Goal: Information Seeking & Learning: Learn about a topic

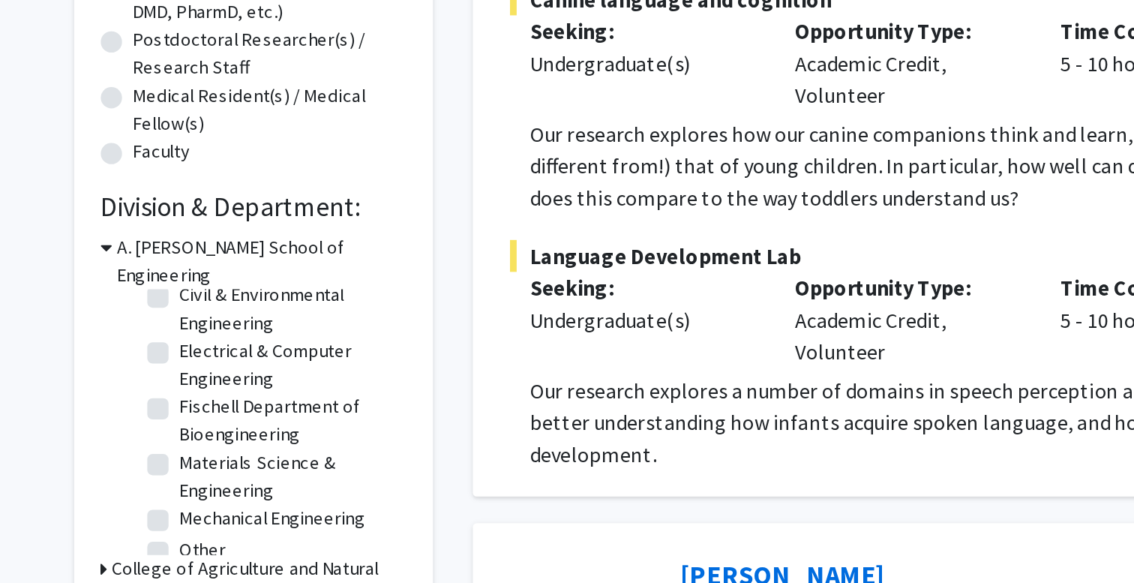
scroll to position [56, 0]
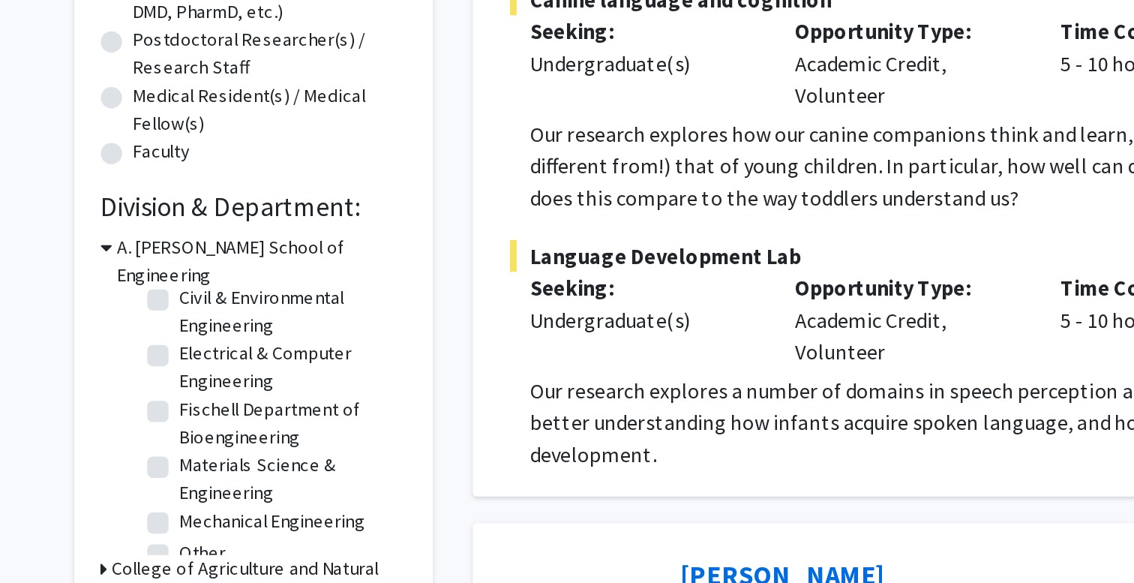
click at [188, 371] on label "Fischell Department of Bioengineering" at bounding box center [250, 387] width 125 height 32
click at [188, 371] on input "Fischell Department of Bioengineering" at bounding box center [193, 376] width 10 height 10
checkbox input "true"
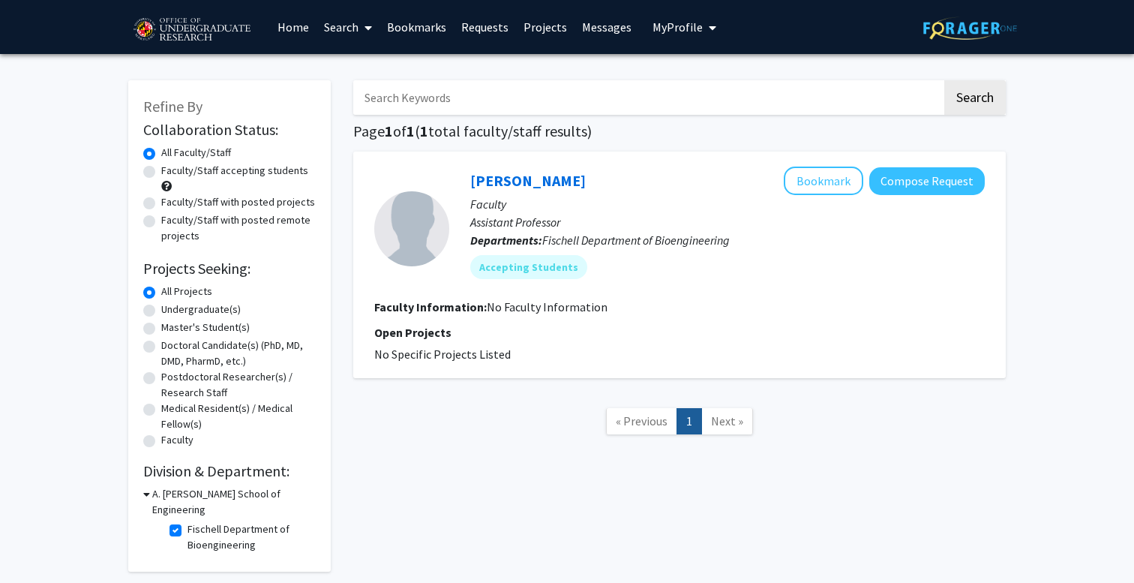
click at [177, 521] on fg-checkbox "Fischell Department of Bioengineering Fischell Department of Bioengineering" at bounding box center [241, 537] width 143 height 32
click at [188, 521] on label "Fischell Department of Bioengineering" at bounding box center [250, 537] width 125 height 32
click at [188, 521] on input "Fischell Department of Bioengineering" at bounding box center [193, 526] width 10 height 10
checkbox input "false"
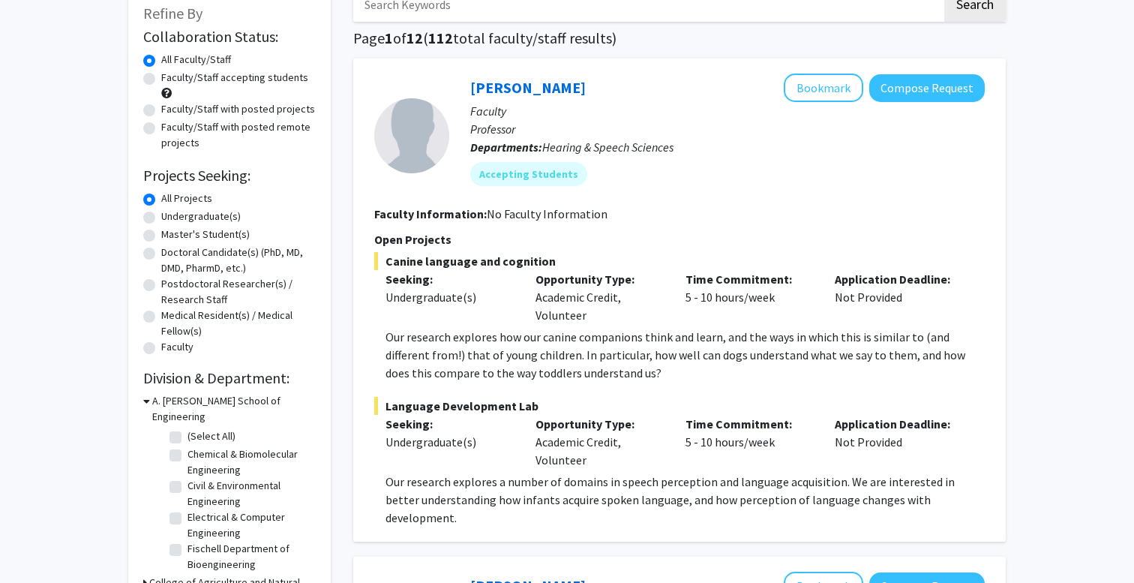
scroll to position [100, 0]
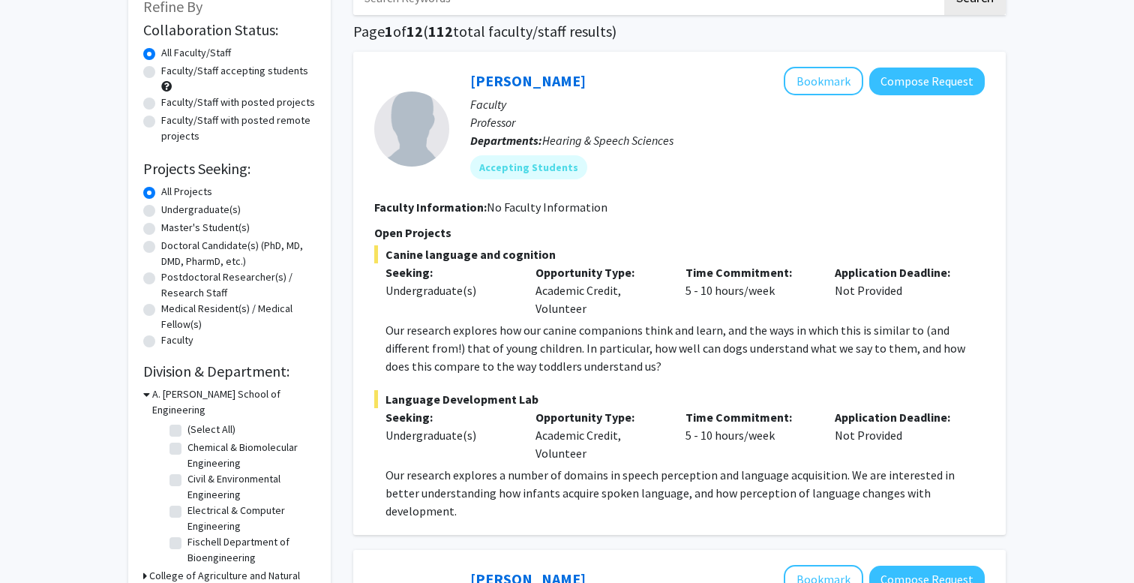
click at [188, 422] on label "(Select All)" at bounding box center [212, 430] width 48 height 16
click at [188, 422] on input "(Select All)" at bounding box center [193, 427] width 10 height 10
checkbox input "true"
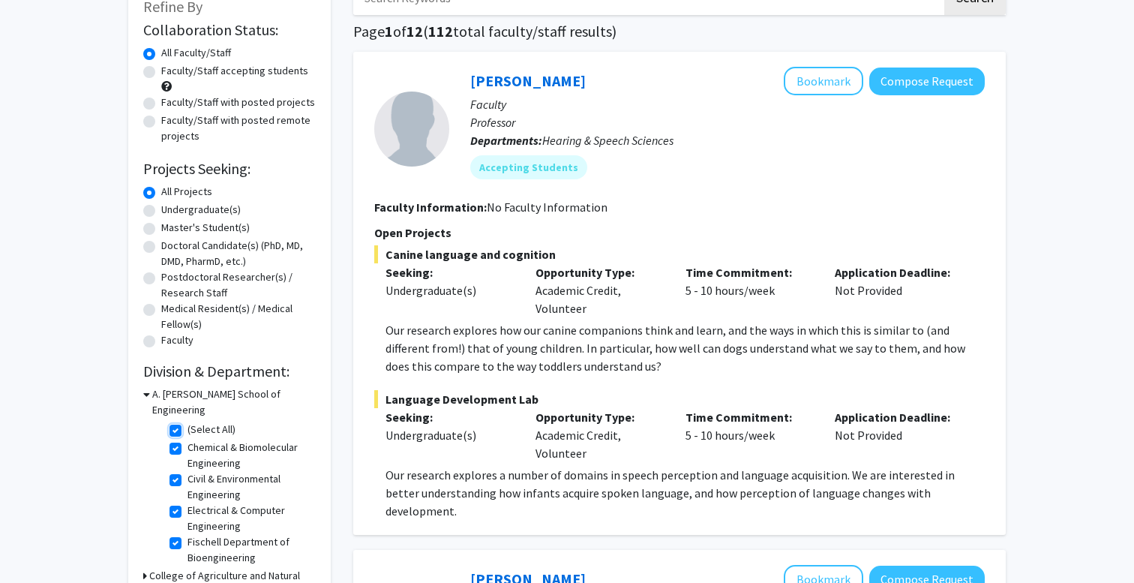
checkbox input "true"
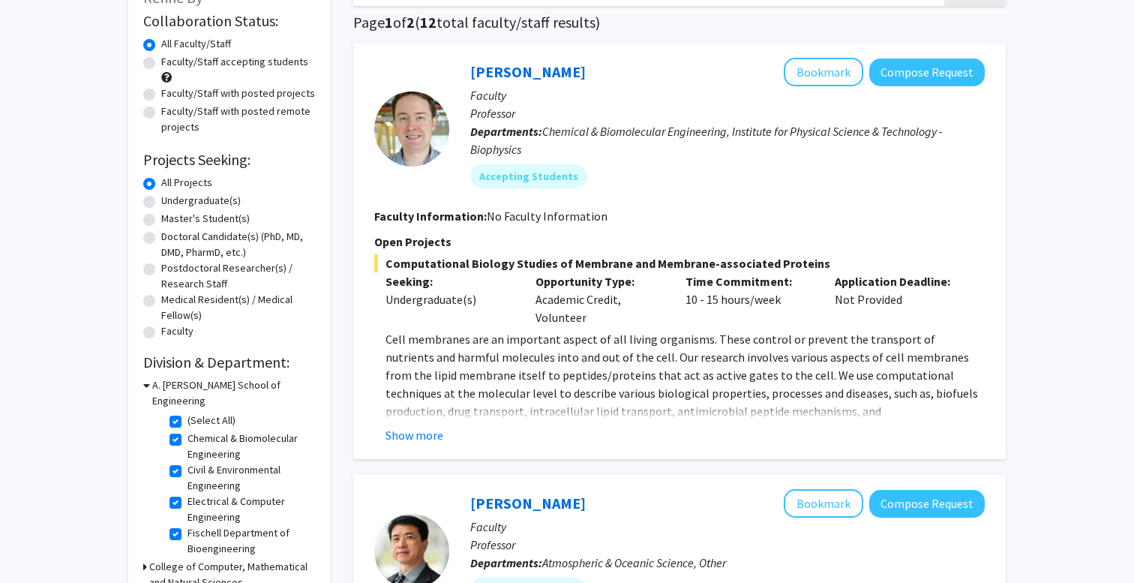
scroll to position [119, 0]
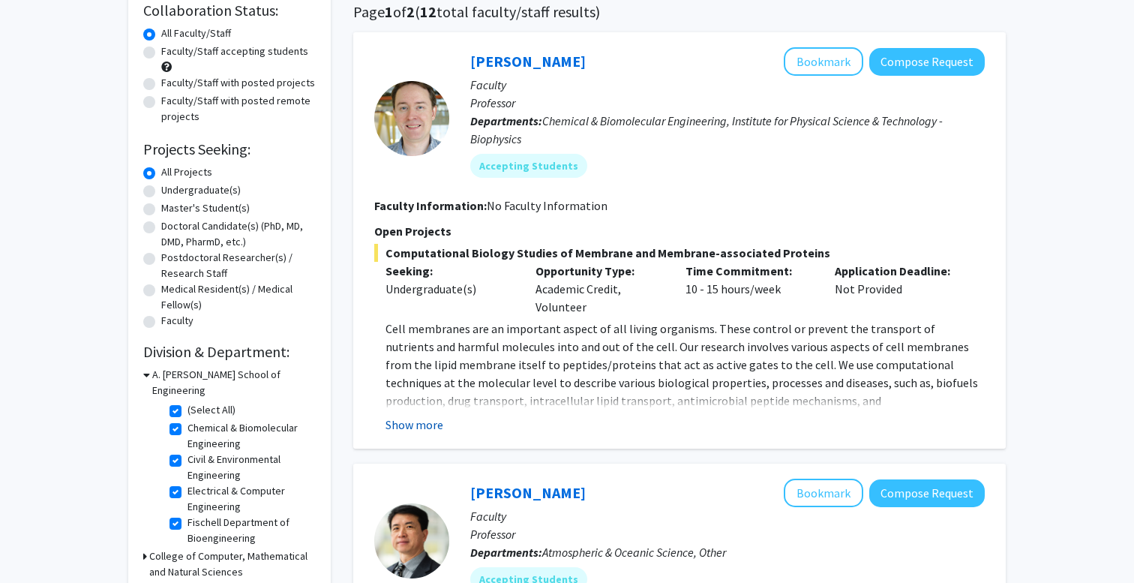
click at [407, 427] on button "Show more" at bounding box center [415, 425] width 58 height 18
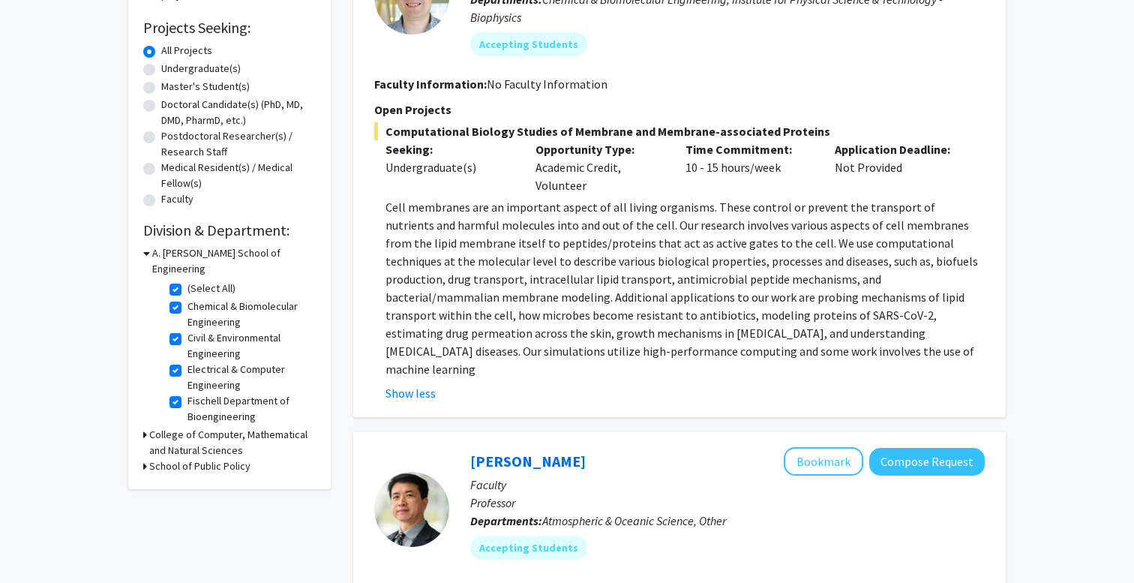
scroll to position [220, 0]
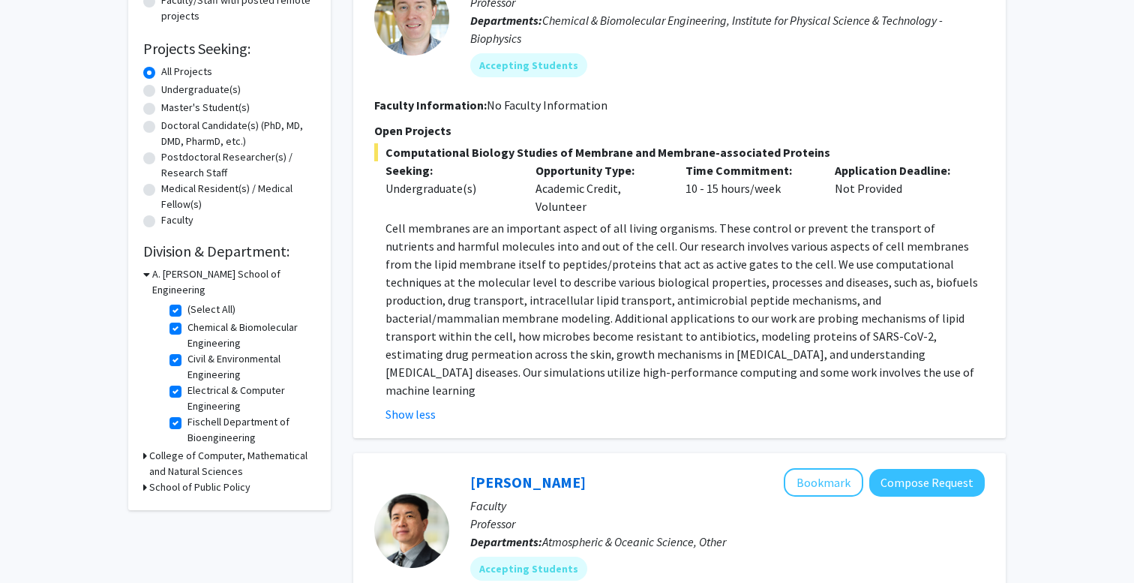
click at [188, 302] on label "(Select All)" at bounding box center [212, 310] width 48 height 16
click at [188, 302] on input "(Select All)" at bounding box center [193, 307] width 10 height 10
checkbox input "false"
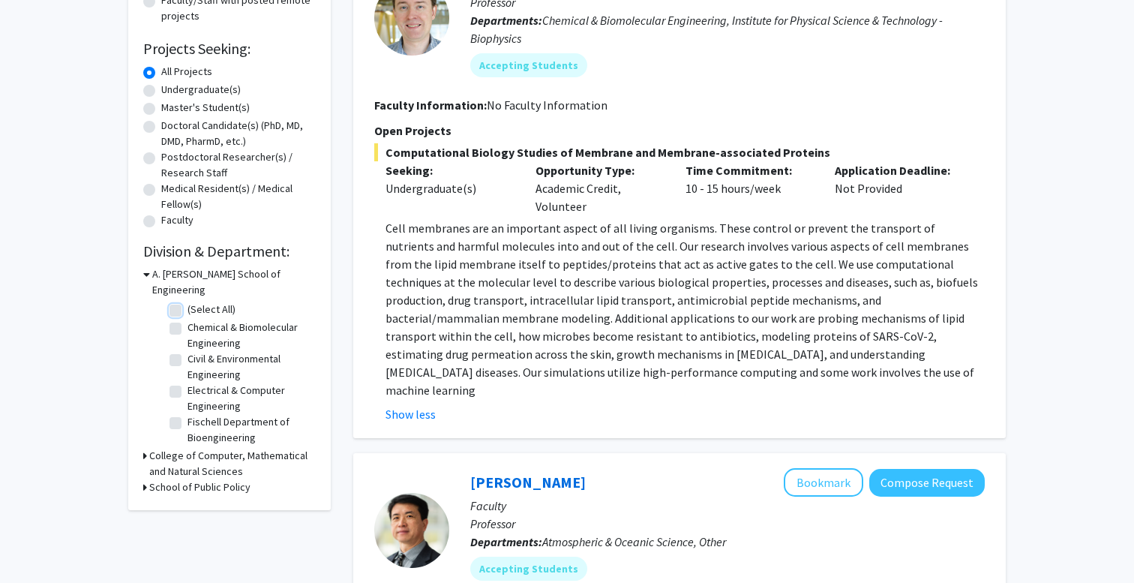
checkbox input "false"
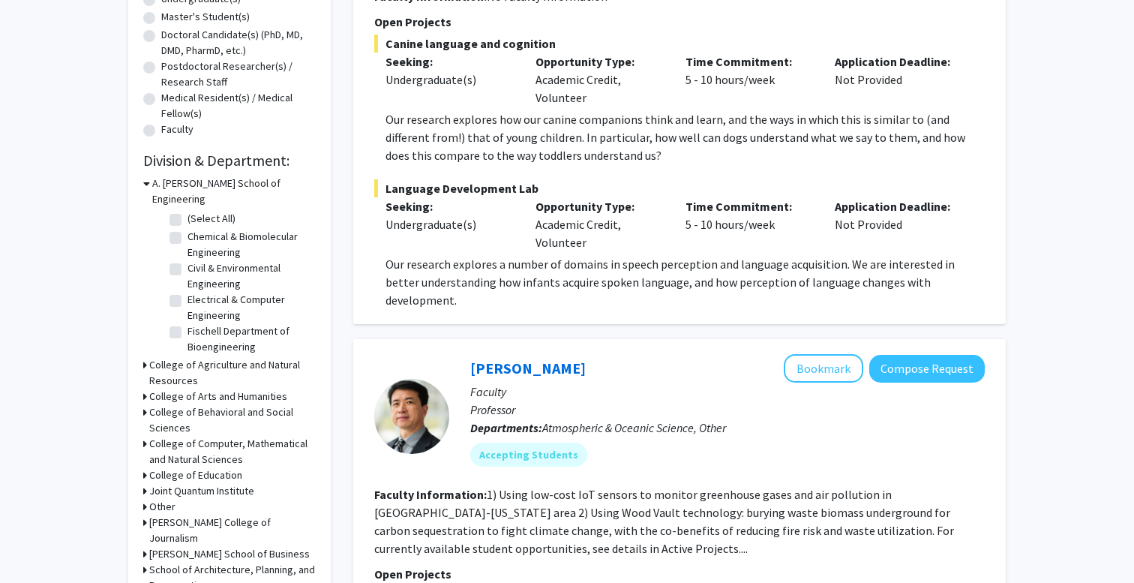
scroll to position [350, 0]
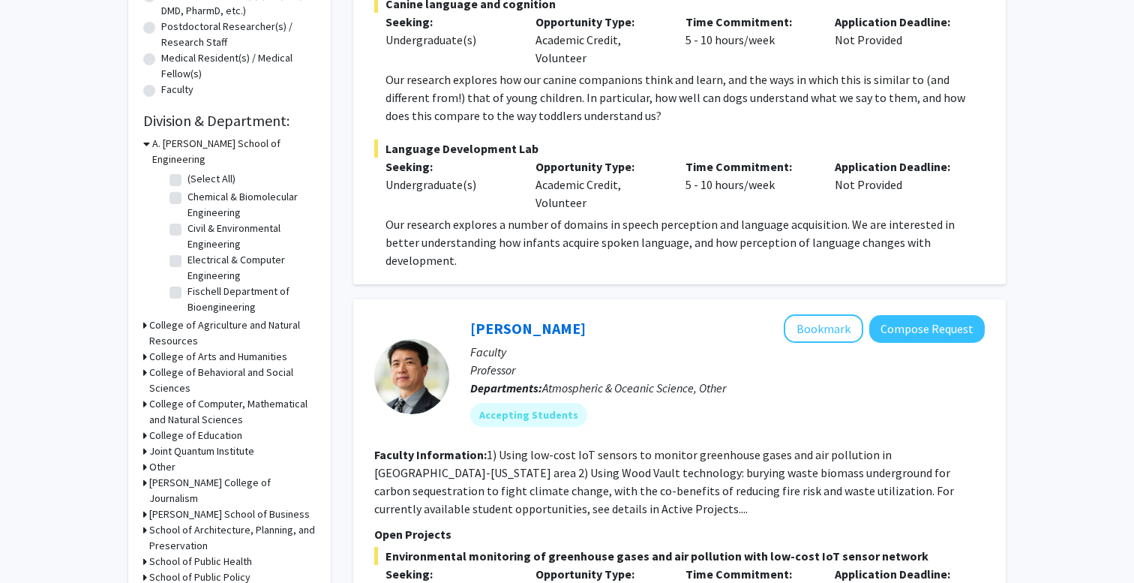
click at [145, 141] on icon at bounding box center [146, 144] width 7 height 16
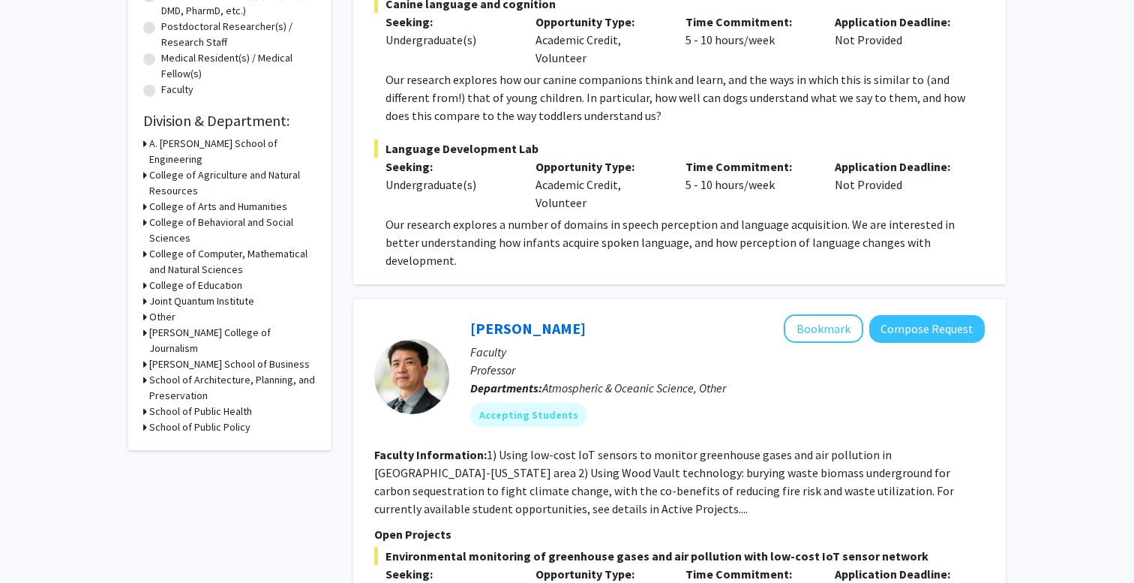
click at [143, 167] on icon at bounding box center [145, 175] width 4 height 16
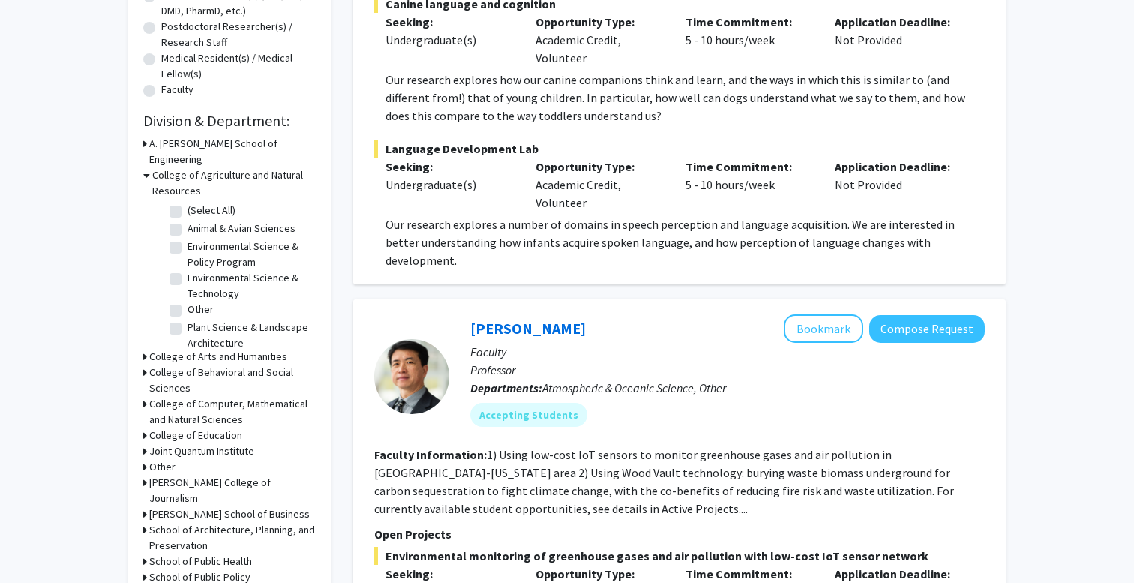
click at [145, 167] on icon at bounding box center [146, 175] width 7 height 16
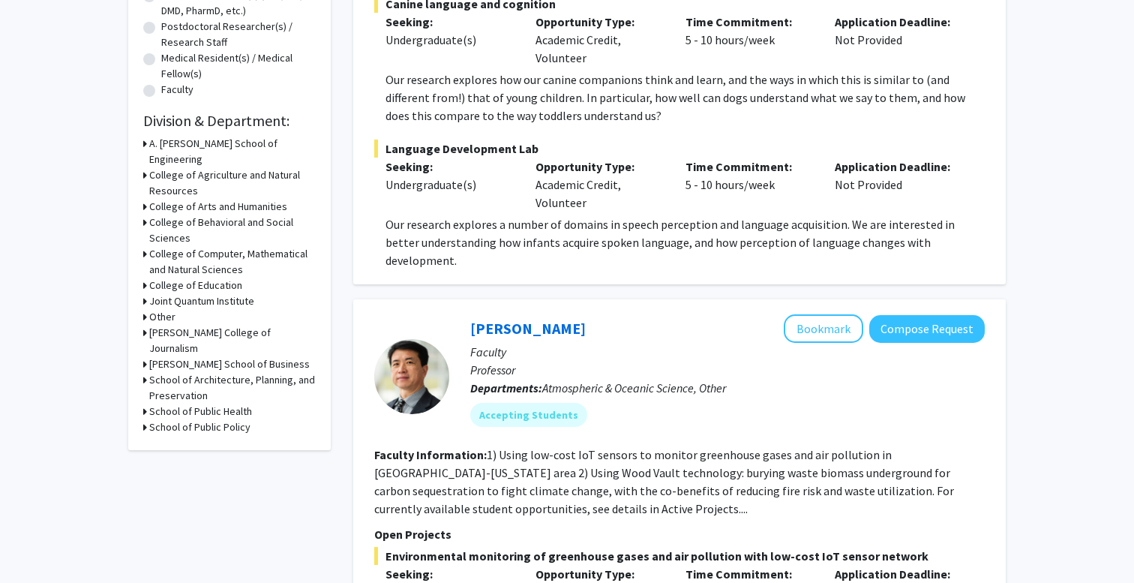
click at [142, 191] on div "Refine By Collaboration Status: Collaboration Status All Faculty/Staff Collabor…" at bounding box center [229, 90] width 203 height 720
click at [144, 199] on icon at bounding box center [145, 207] width 4 height 16
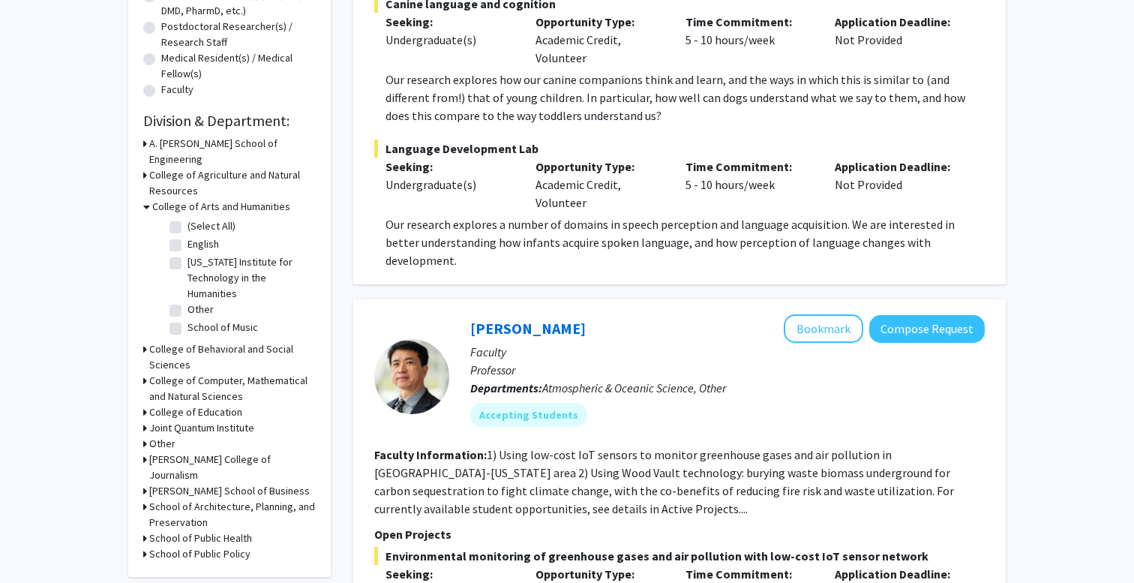
click at [144, 199] on icon at bounding box center [146, 207] width 7 height 16
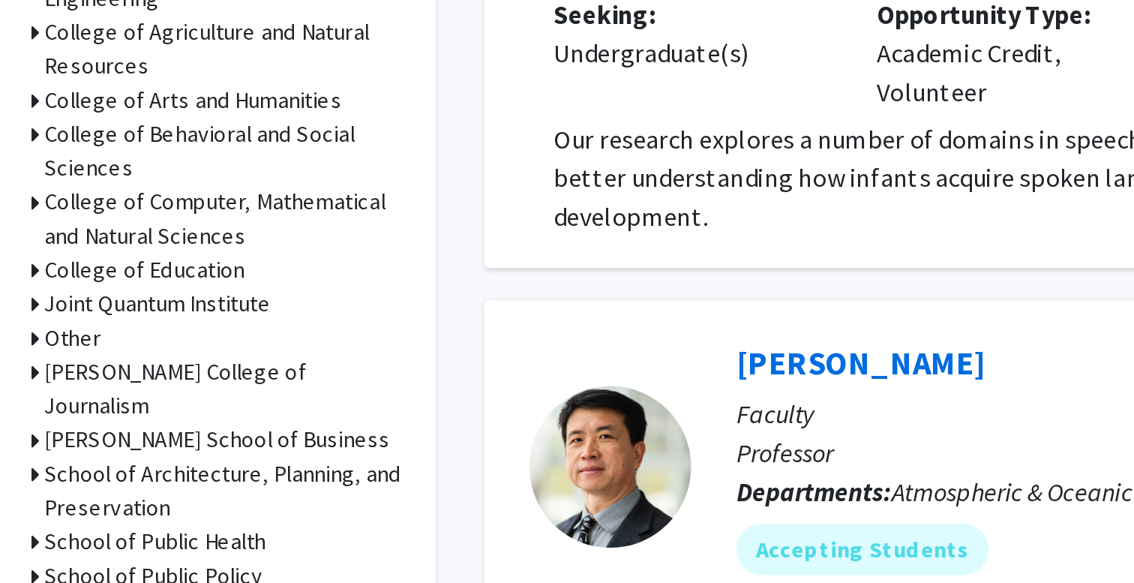
click at [182, 293] on h3 "Joint Quantum Institute" at bounding box center [201, 301] width 105 height 16
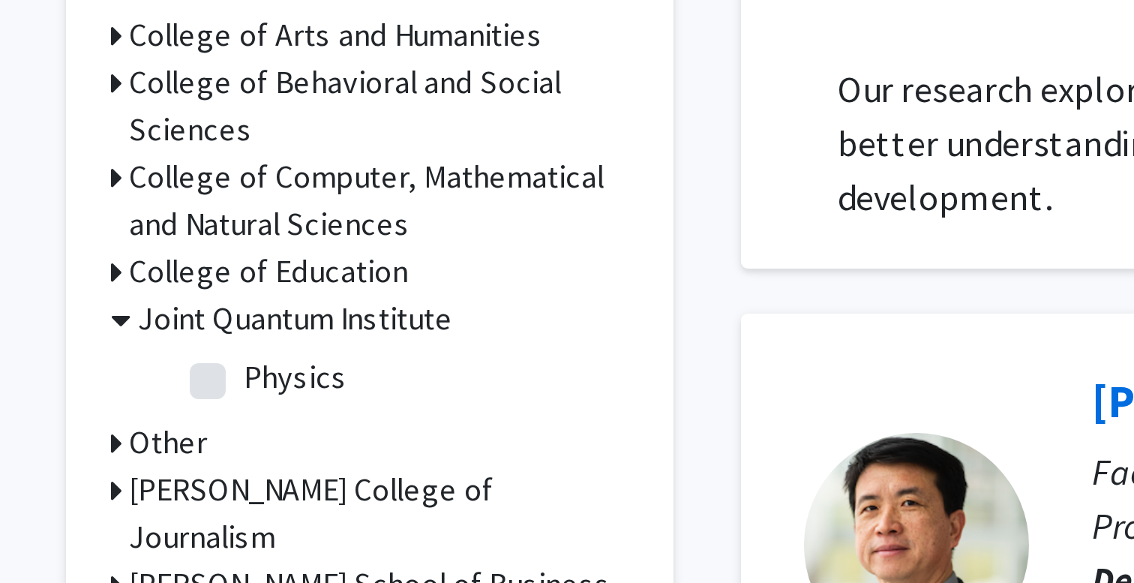
click at [149, 293] on icon at bounding box center [146, 301] width 7 height 16
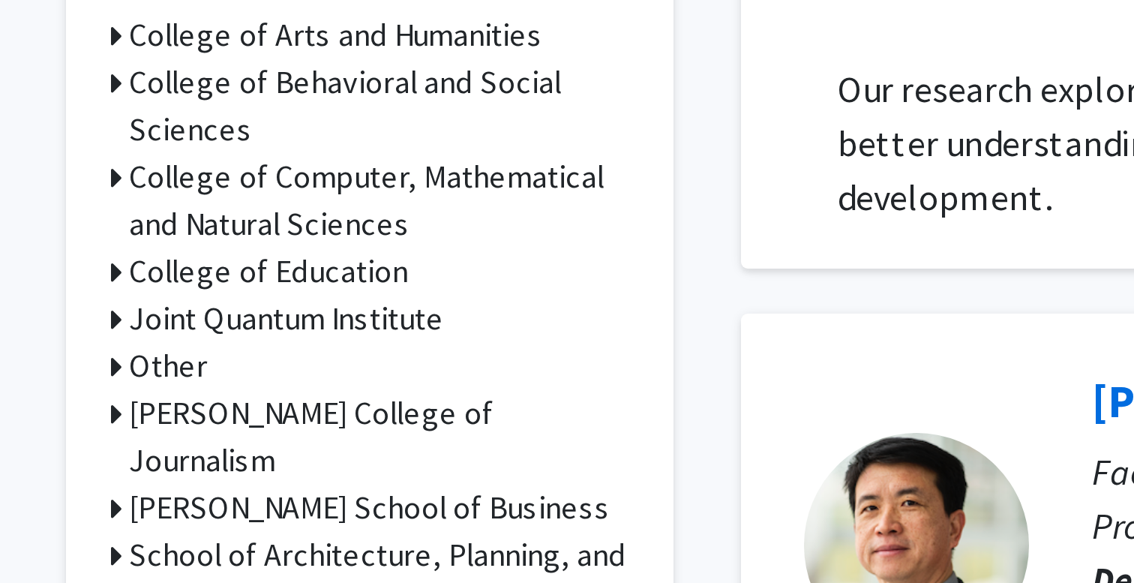
click at [147, 293] on div "Joint Quantum Institute" at bounding box center [229, 301] width 173 height 16
click at [146, 293] on icon at bounding box center [145, 301] width 4 height 16
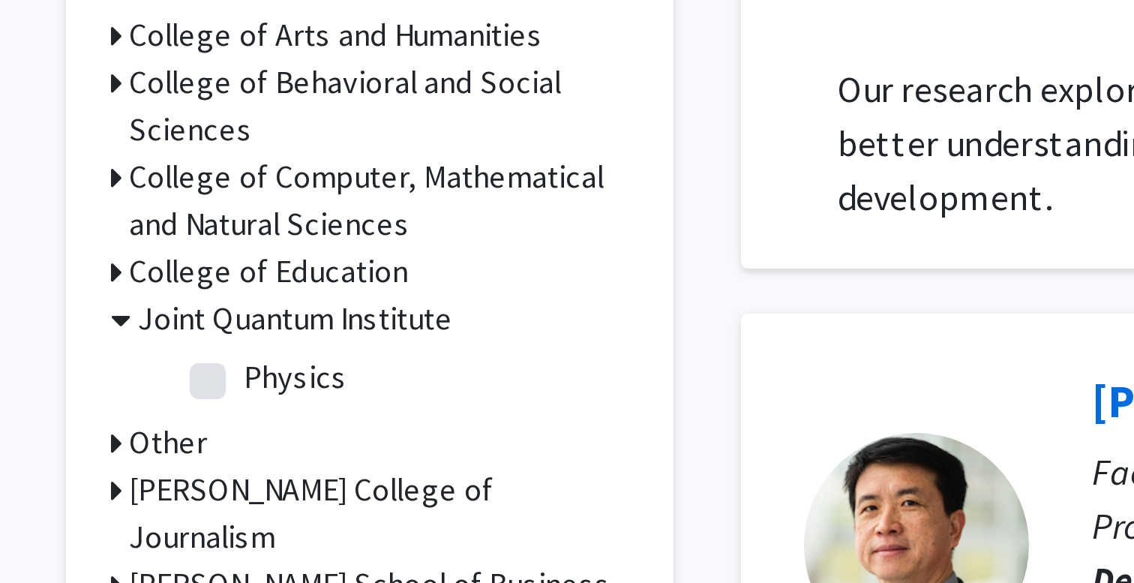
click at [146, 293] on icon at bounding box center [146, 301] width 7 height 16
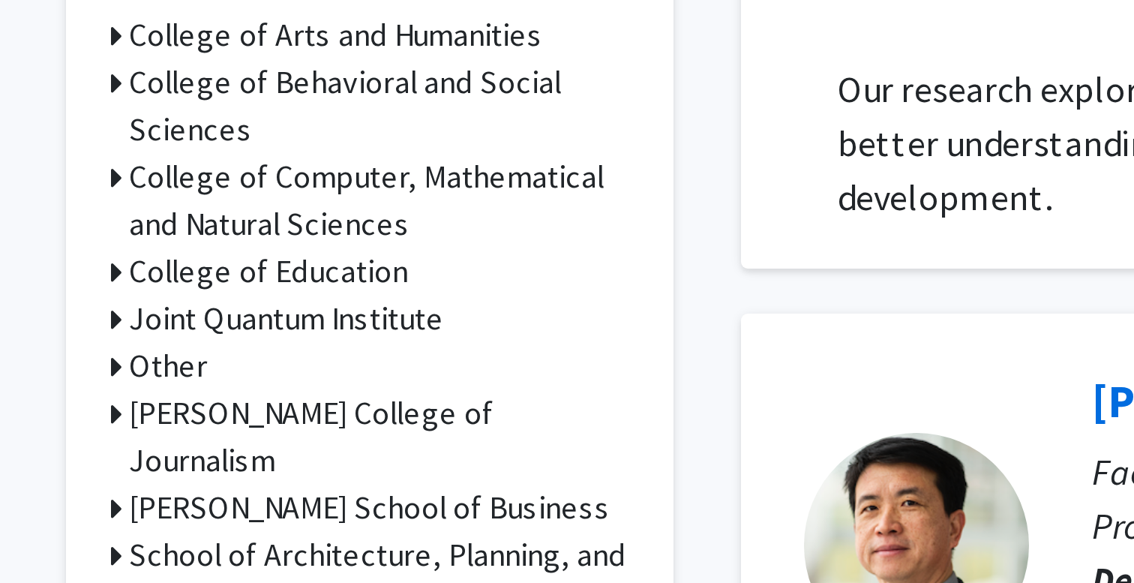
click at [146, 293] on icon at bounding box center [145, 301] width 4 height 16
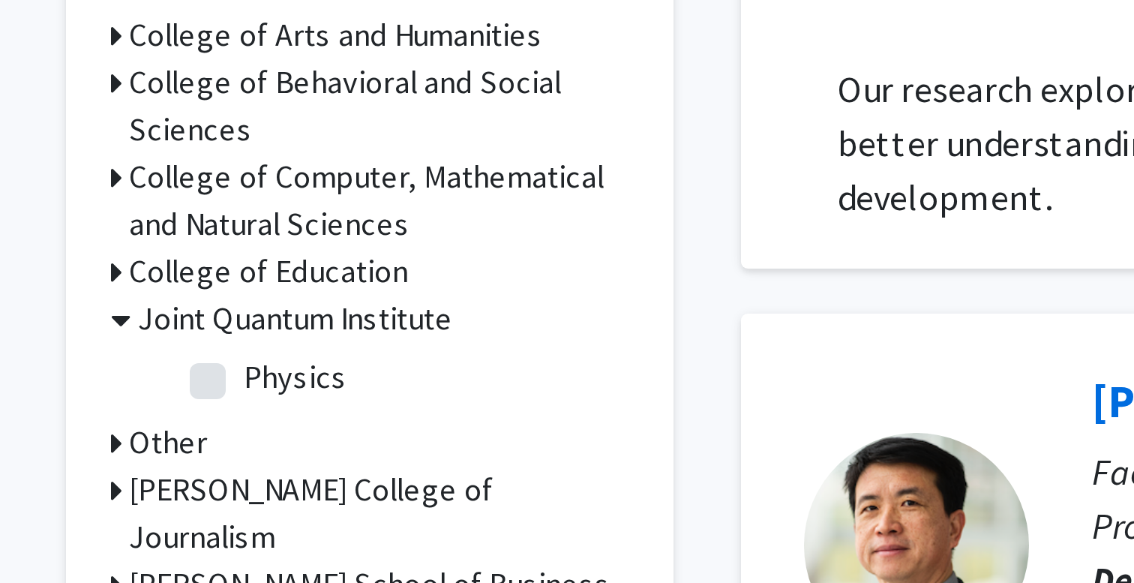
click at [146, 293] on icon at bounding box center [146, 301] width 7 height 16
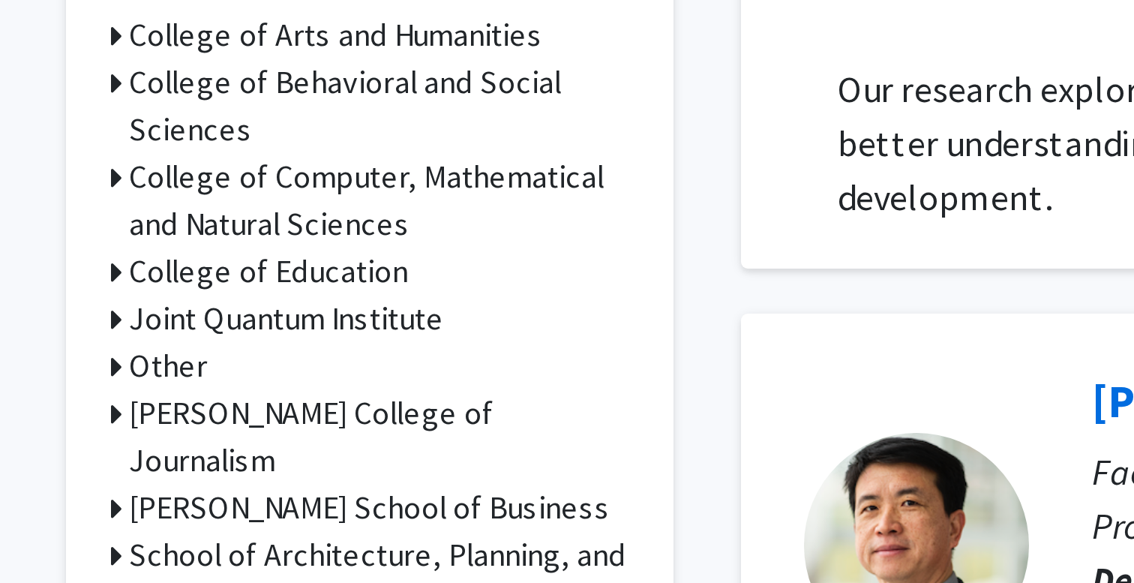
click at [151, 246] on h3 "College of Computer, Mathematical and Natural Sciences" at bounding box center [232, 262] width 167 height 32
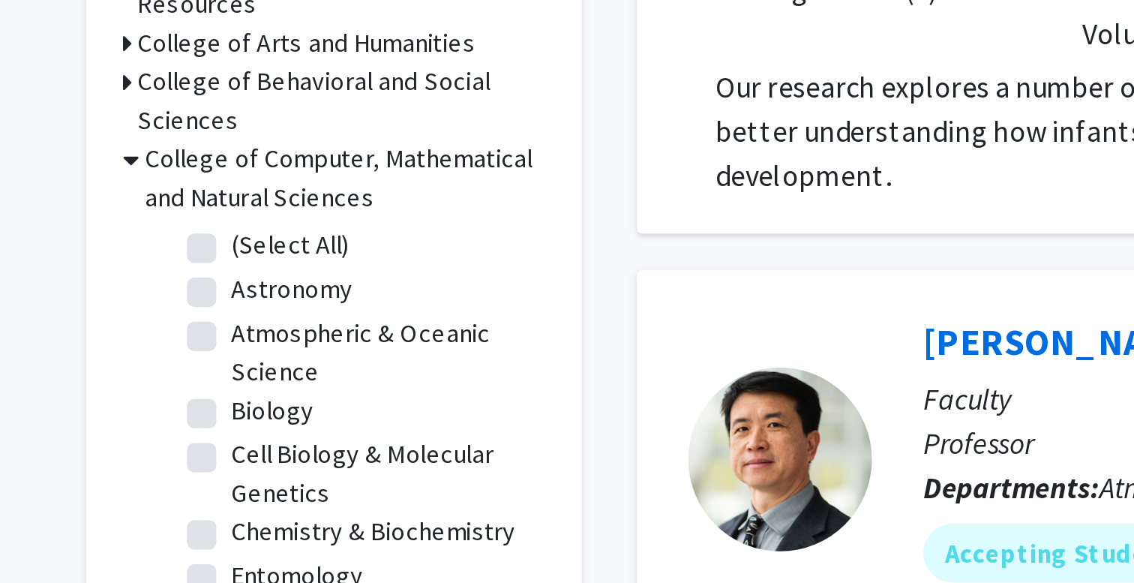
click at [163, 246] on h3 "College of Computer, Mathematical and Natural Sciences" at bounding box center [234, 262] width 164 height 32
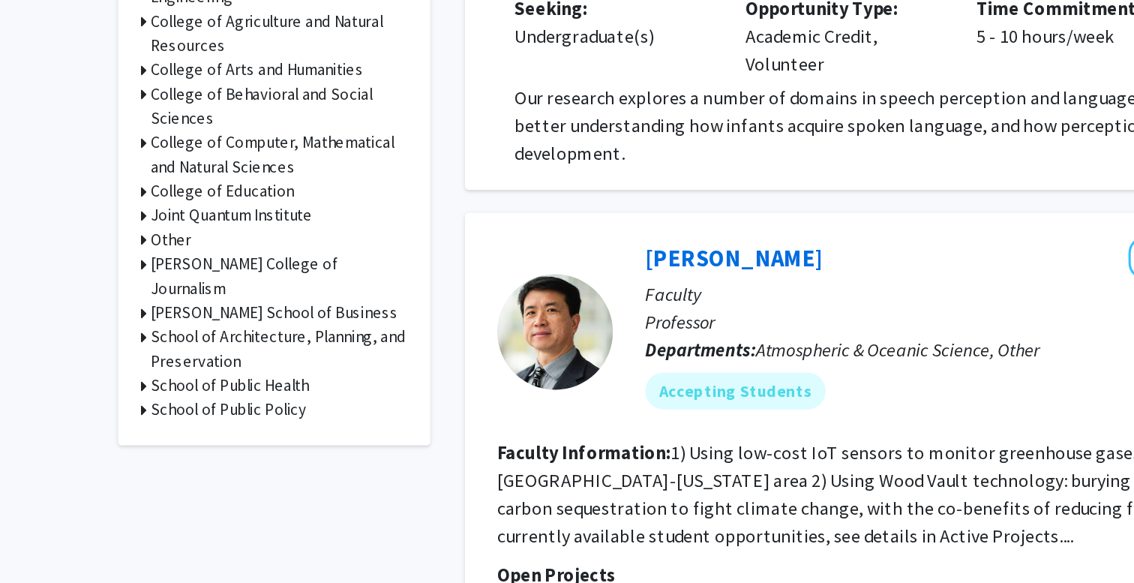
click at [166, 247] on h3 "College of Computer, Mathematical and Natural Sciences" at bounding box center [232, 262] width 167 height 32
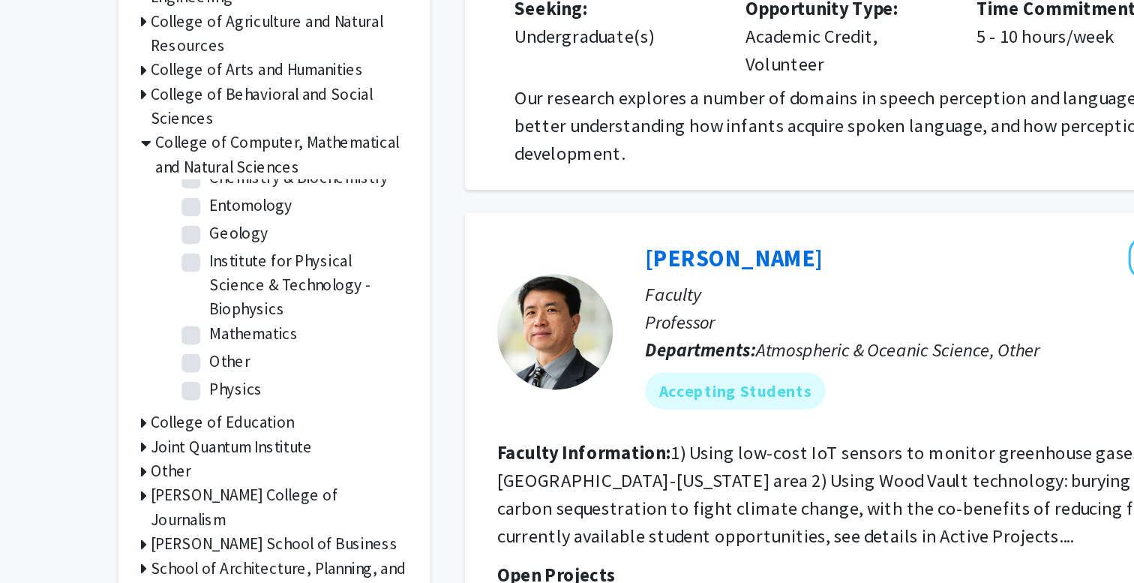
scroll to position [0, 0]
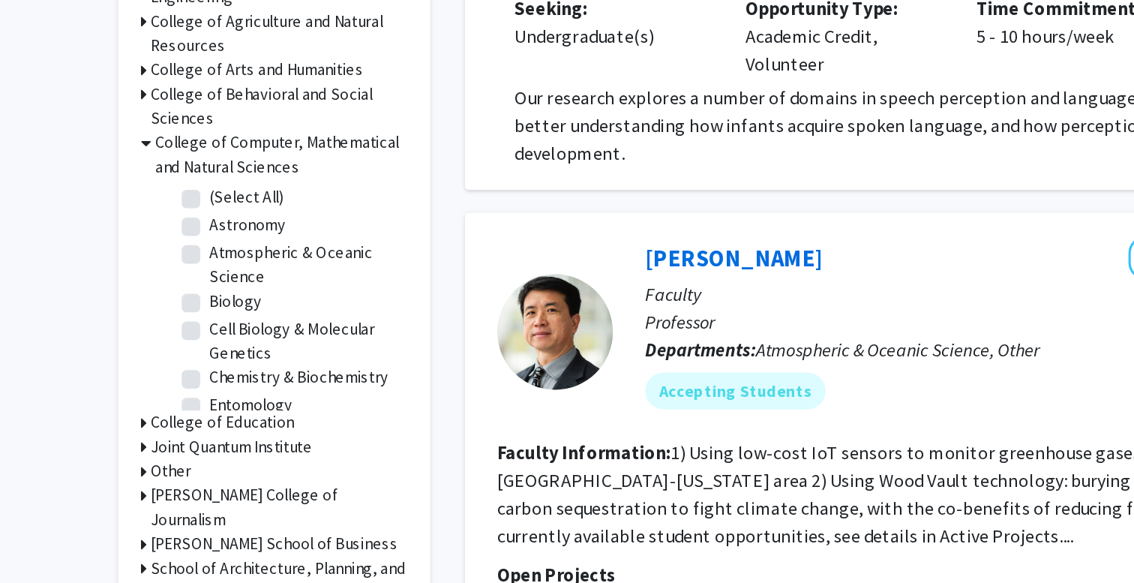
click at [175, 246] on h3 "College of Computer, Mathematical and Natural Sciences" at bounding box center [234, 262] width 164 height 32
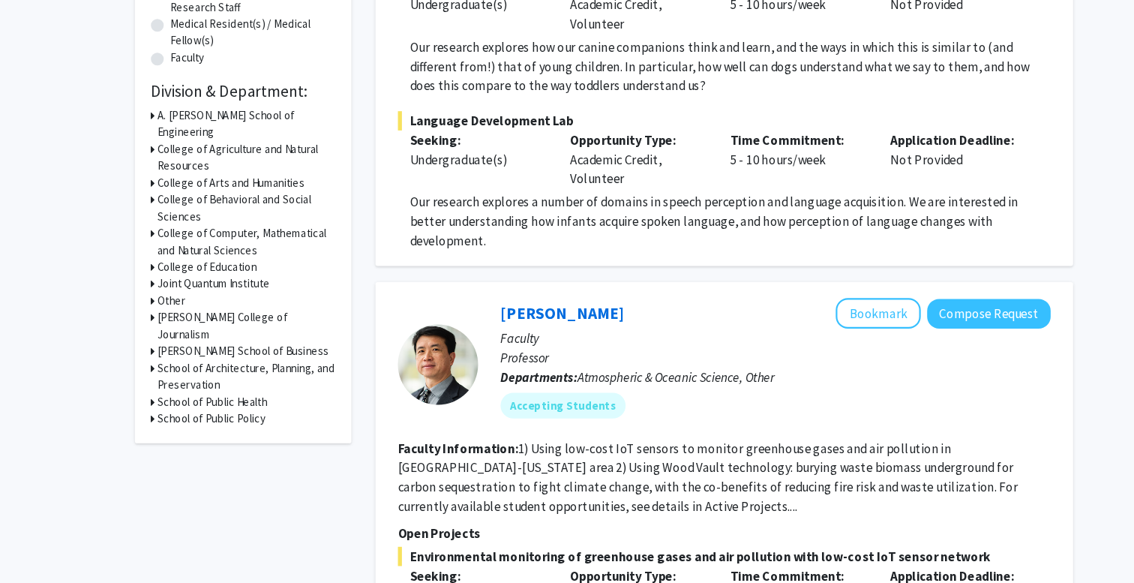
scroll to position [347, 0]
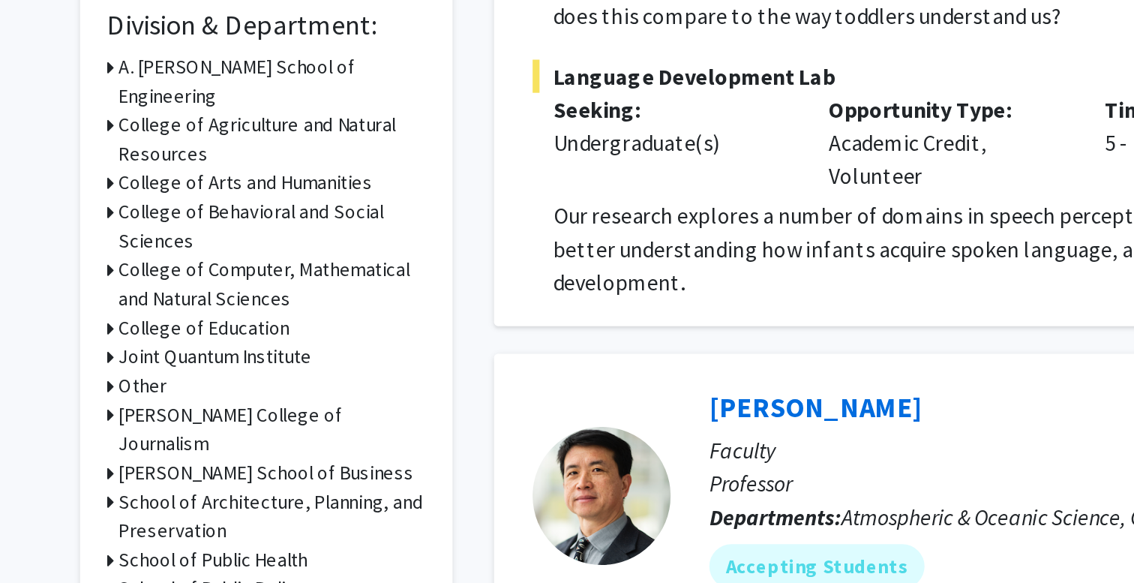
click at [236, 218] on h3 "College of Behavioral and Social Sciences" at bounding box center [232, 234] width 167 height 32
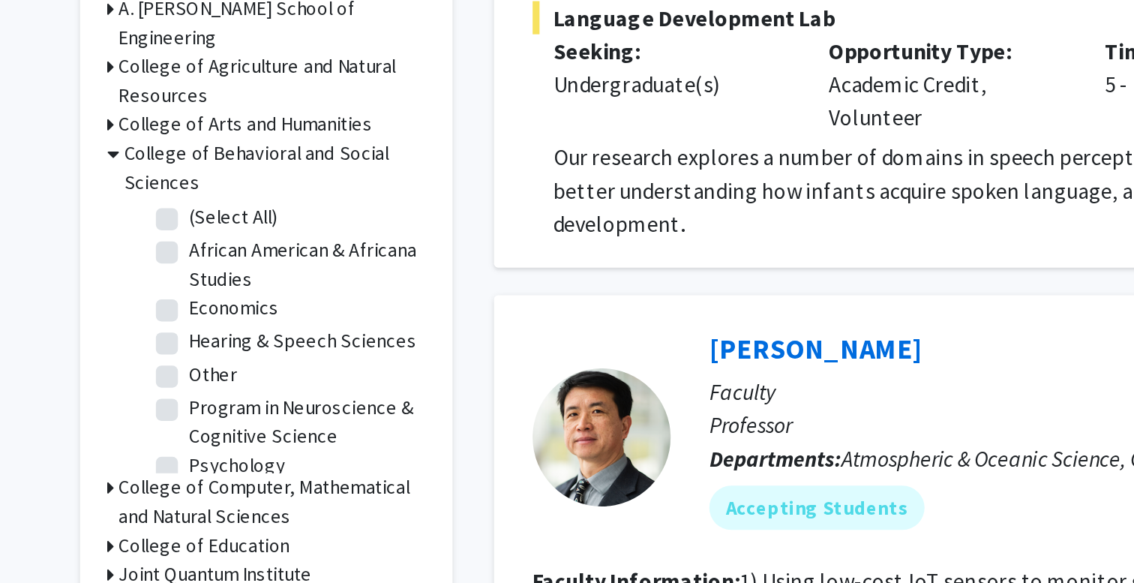
scroll to position [3, 0]
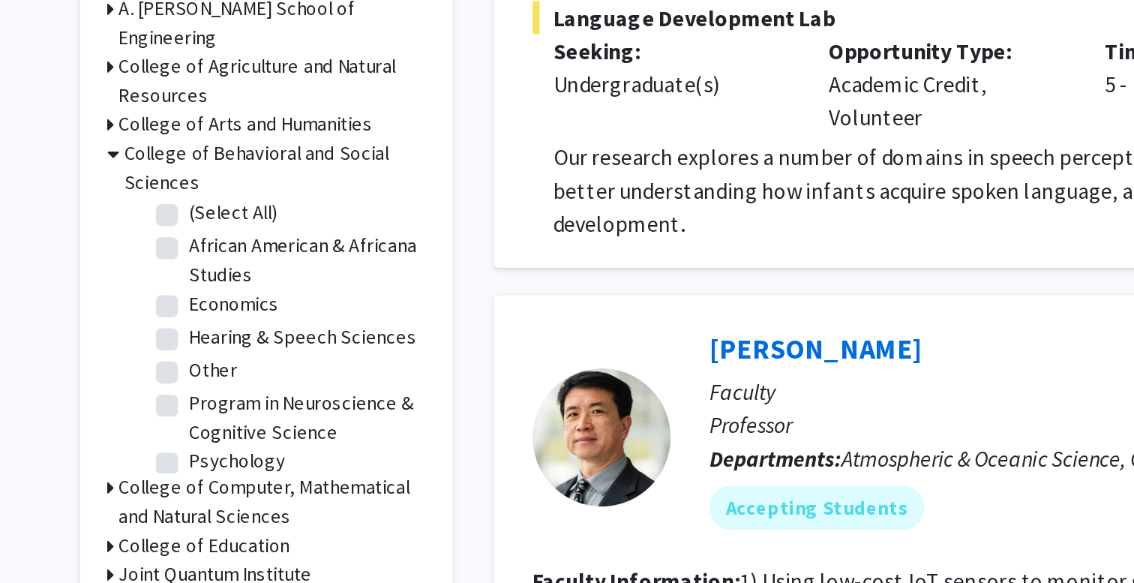
click at [234, 354] on label "Program in Neuroscience & Cognitive Science" at bounding box center [250, 370] width 125 height 32
click at [197, 354] on input "Program in Neuroscience & Cognitive Science" at bounding box center [193, 359] width 10 height 10
checkbox input "true"
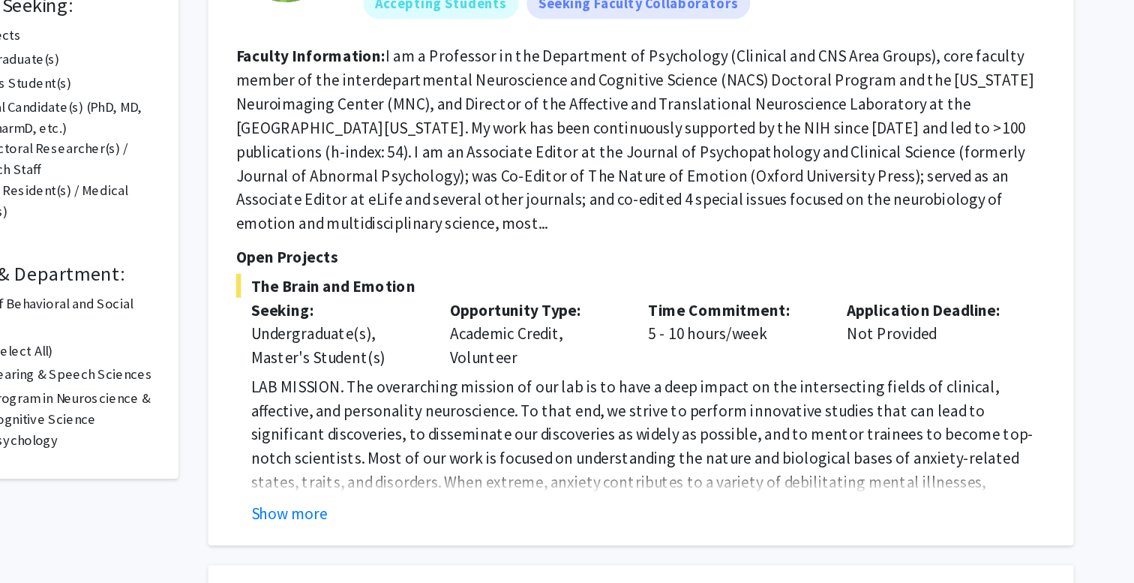
scroll to position [122, 0]
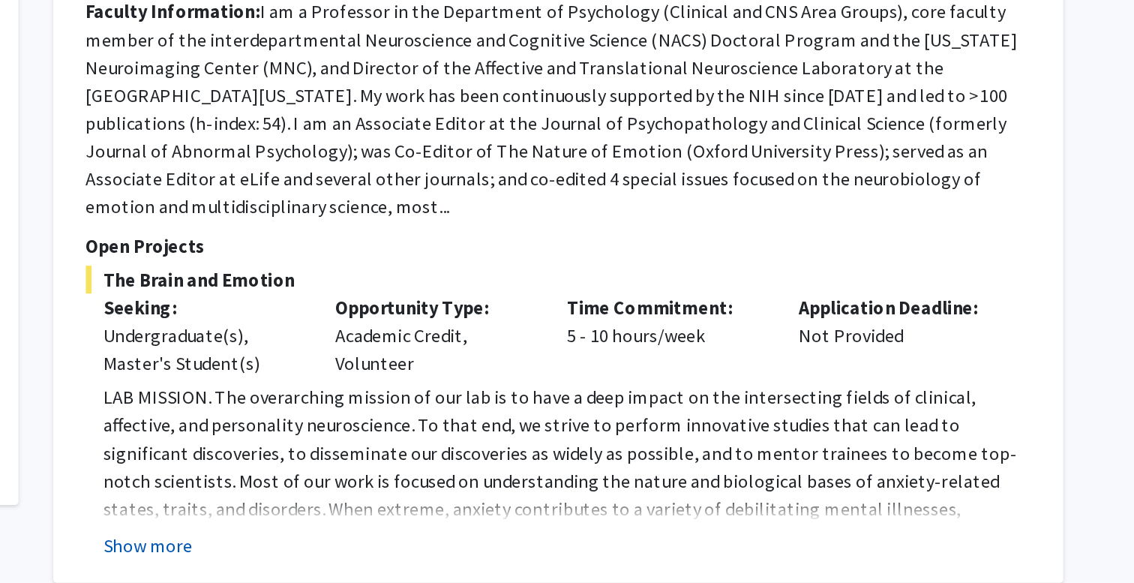
click at [423, 521] on button "Show more" at bounding box center [415, 530] width 58 height 18
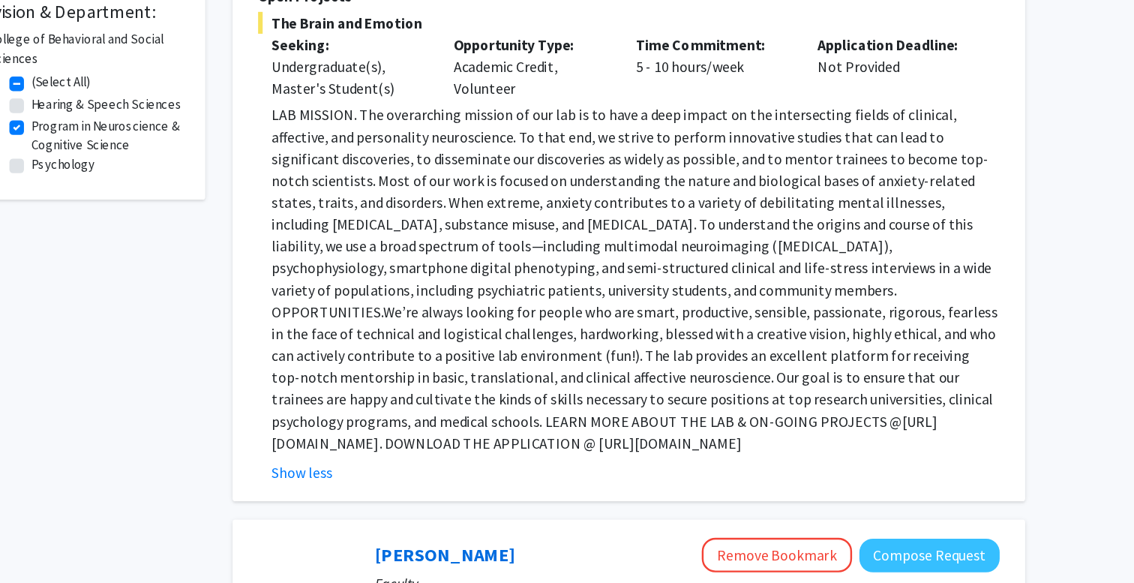
scroll to position [451, 0]
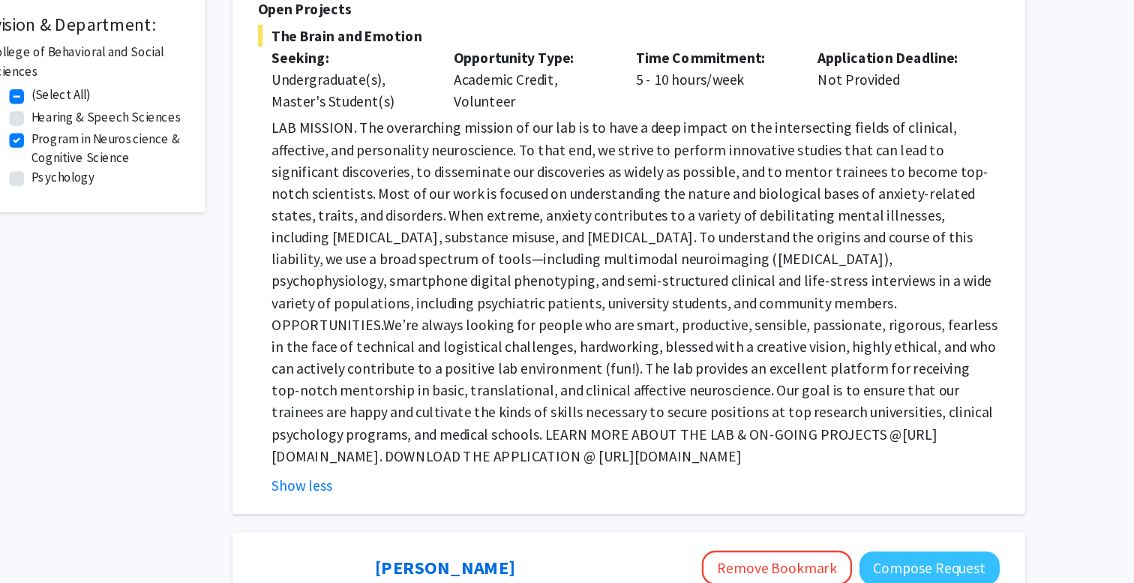
click at [630, 353] on p "LAB MISSION. The overarching mission of our lab is to have a deep impact on the…" at bounding box center [685, 240] width 599 height 288
click at [395, 344] on span "We’re always looking for people who are smart, productive, sensible, passionate…" at bounding box center [685, 312] width 598 height 105
click at [421, 337] on p "LAB MISSION. The overarching mission of our lab is to have a deep impact on the…" at bounding box center [685, 240] width 599 height 288
click at [408, 337] on p "LAB MISSION. The overarching mission of our lab is to have a deep impact on the…" at bounding box center [685, 240] width 599 height 288
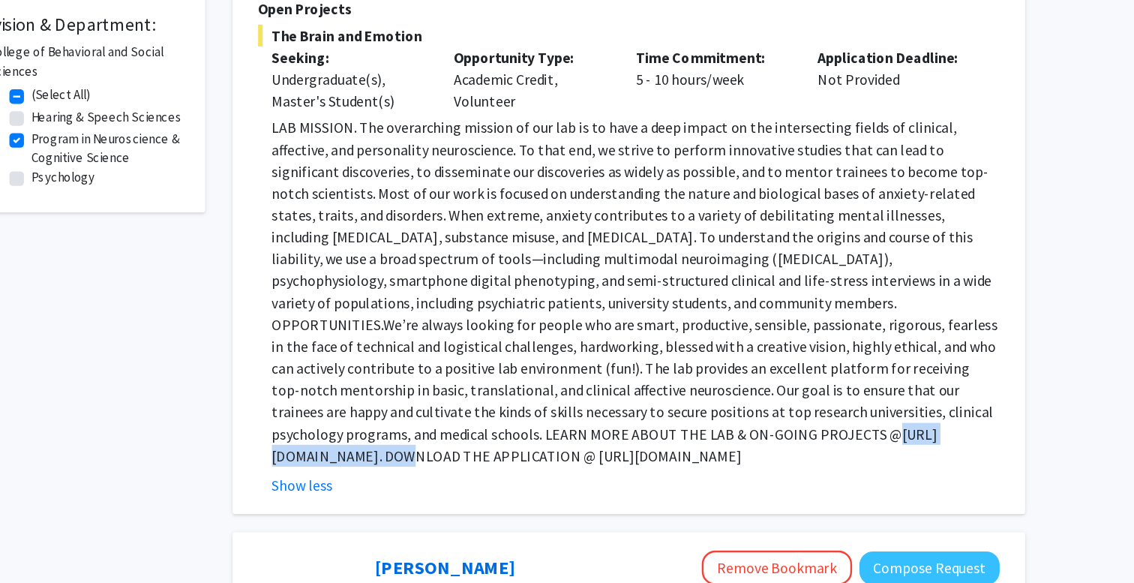
drag, startPoint x: 408, startPoint y: 337, endPoint x: 519, endPoint y: 337, distance: 111.0
click at [519, 337] on p "LAB MISSION. The overarching mission of our lab is to have a deep impact on the…" at bounding box center [685, 240] width 599 height 288
copy p "[URL][DOMAIN_NAME]"
click at [517, 326] on span "We’re always looking for people who are smart, productive, sensible, passionate…" at bounding box center [685, 312] width 598 height 105
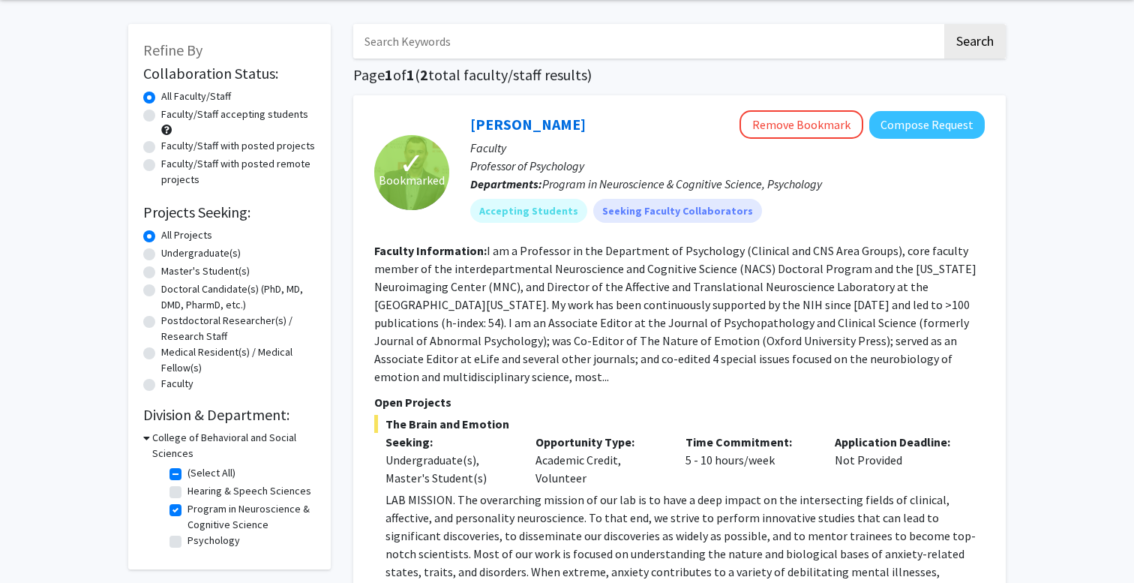
scroll to position [0, 0]
